Goal: Task Accomplishment & Management: Use online tool/utility

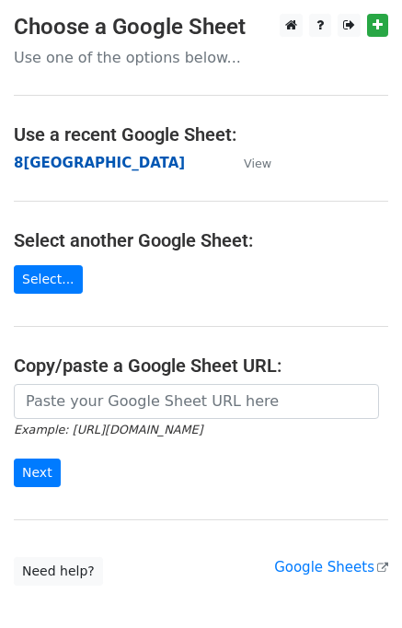
click at [58, 157] on strong "8[GEOGRAPHIC_DATA]" at bounding box center [99, 163] width 171 height 17
click at [50, 168] on strong "8[GEOGRAPHIC_DATA]" at bounding box center [99, 163] width 171 height 17
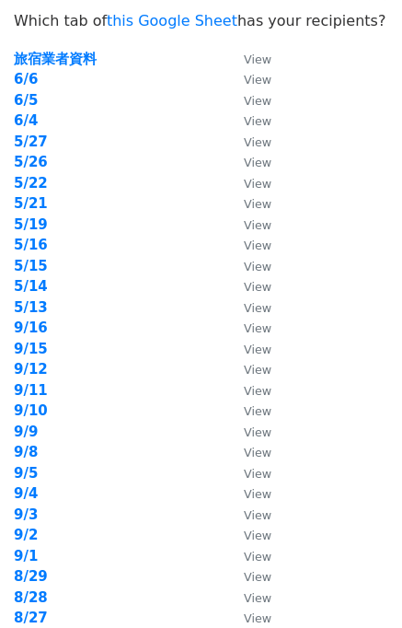
scroll to position [19, 0]
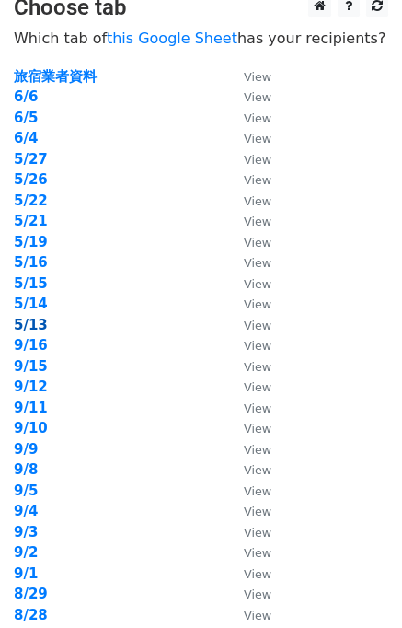
click at [34, 325] on strong "5/13" at bounding box center [31, 325] width 34 height 17
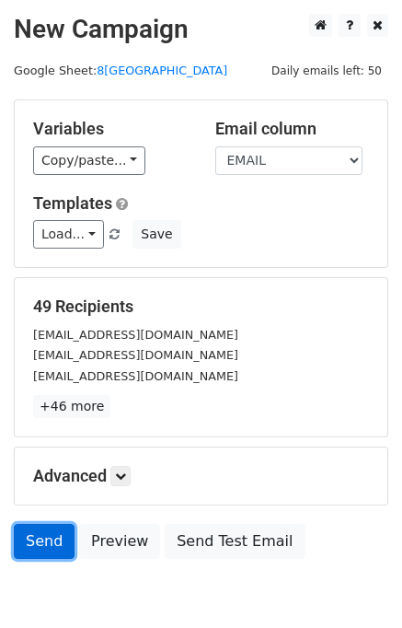
click at [52, 549] on link "Send" at bounding box center [44, 541] width 61 height 35
